Goal: Task Accomplishment & Management: Manage account settings

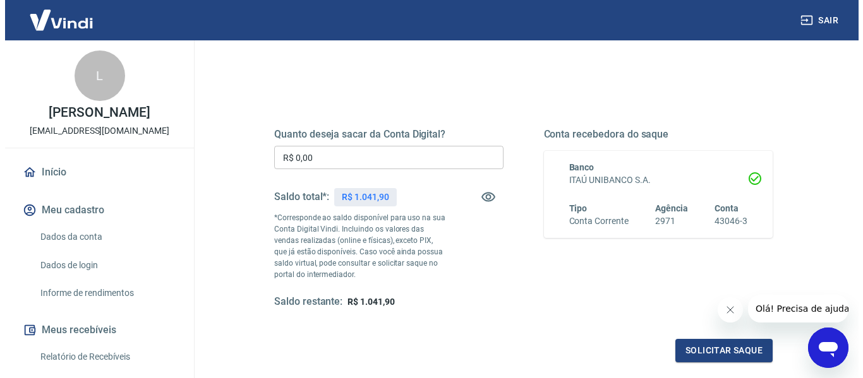
scroll to position [126, 0]
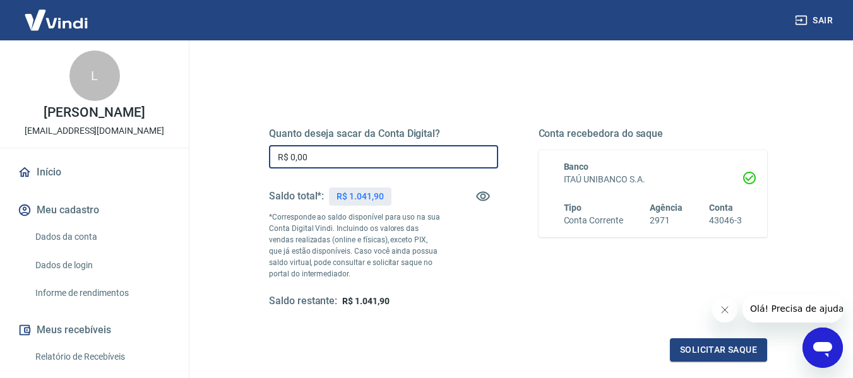
drag, startPoint x: 346, startPoint y: 164, endPoint x: 200, endPoint y: 149, distance: 146.1
click at [200, 149] on div "Saque Histórico de saques A partir de agora, o histórico de saques será disponi…" at bounding box center [518, 165] width 640 height 503
type input "R$ 1.000,00"
click at [731, 352] on button "Solicitar saque" at bounding box center [718, 350] width 97 height 23
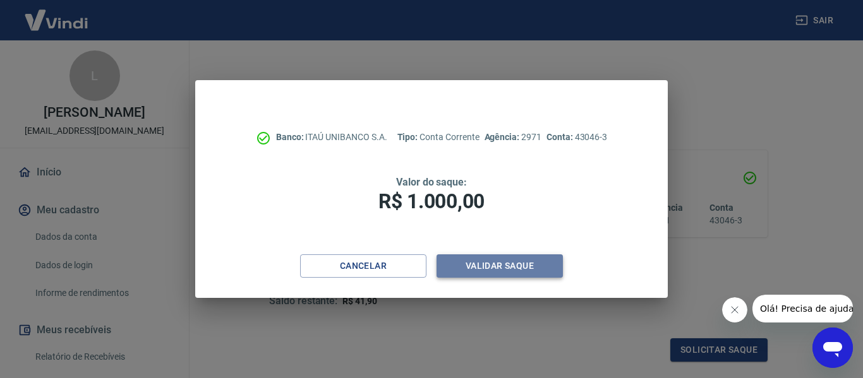
click at [519, 268] on button "Validar saque" at bounding box center [500, 266] width 126 height 23
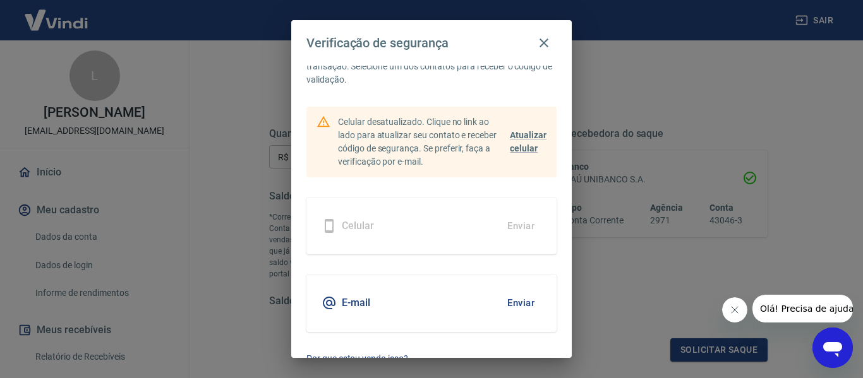
scroll to position [60, 0]
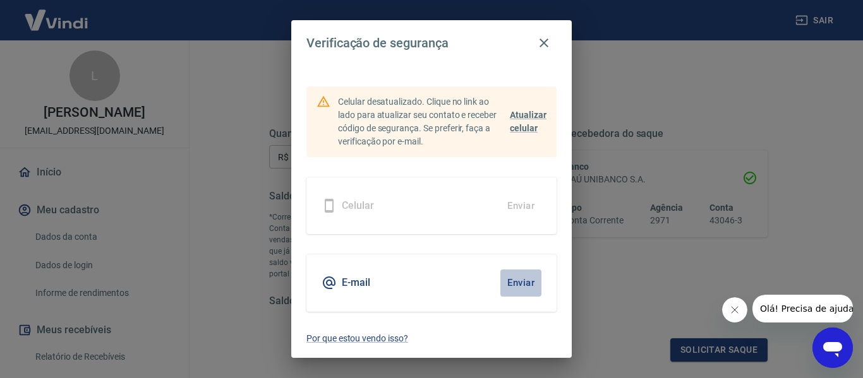
click at [515, 283] on button "Enviar" at bounding box center [520, 283] width 41 height 27
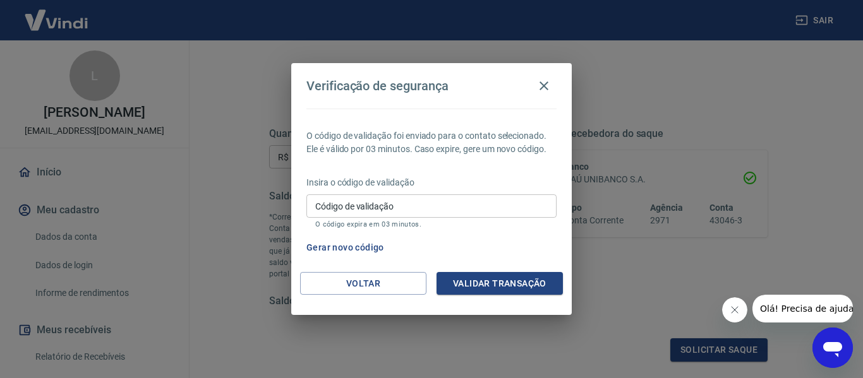
click at [395, 208] on input "Código de validação" at bounding box center [431, 206] width 250 height 23
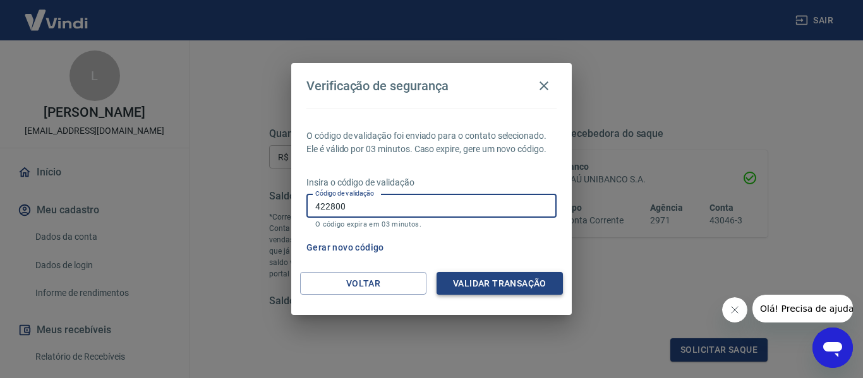
type input "422800"
click at [483, 285] on button "Validar transação" at bounding box center [500, 283] width 126 height 23
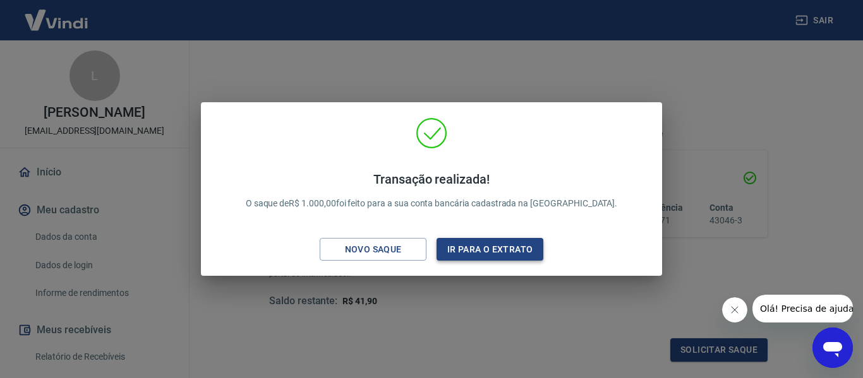
click at [470, 248] on button "Ir para o extrato" at bounding box center [490, 249] width 107 height 23
